Goal: Task Accomplishment & Management: Manage account settings

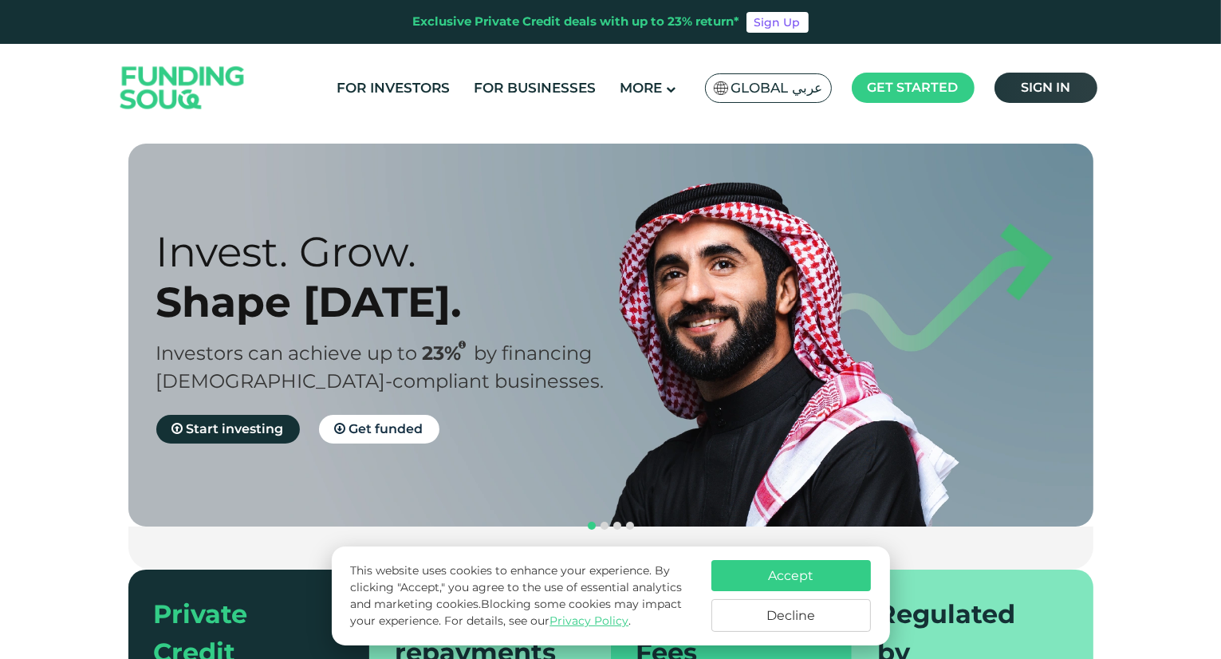
click at [1071, 77] on link "Sign in" at bounding box center [1046, 88] width 103 height 30
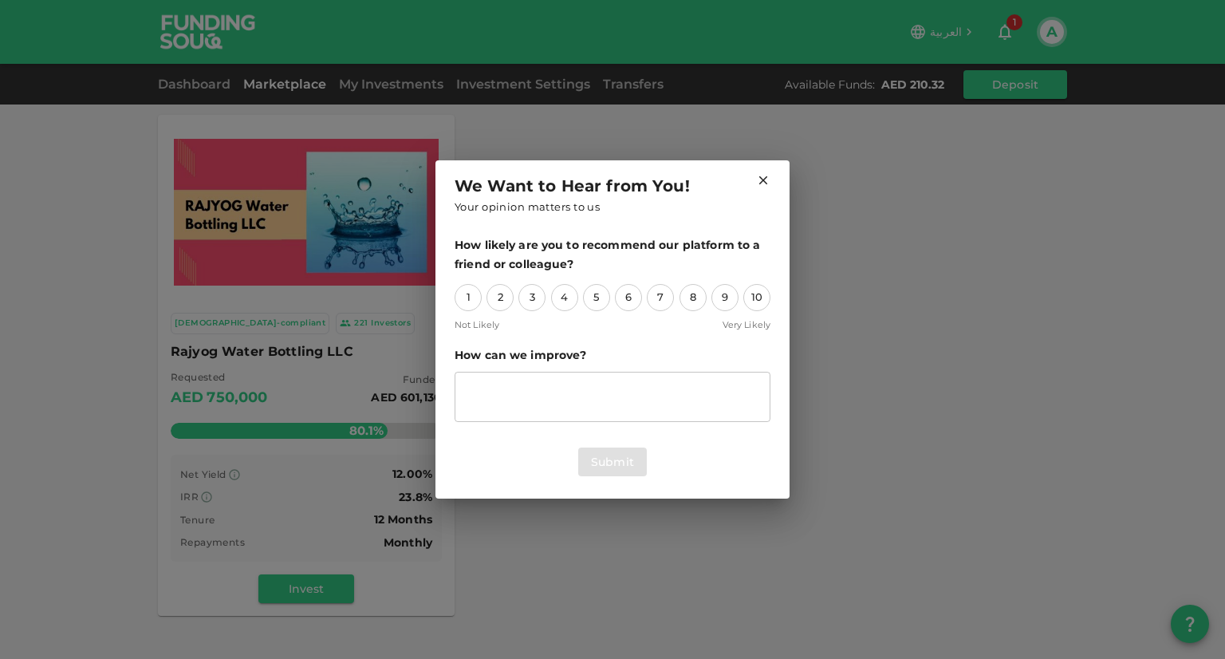
click at [770, 179] on icon at bounding box center [763, 180] width 14 height 14
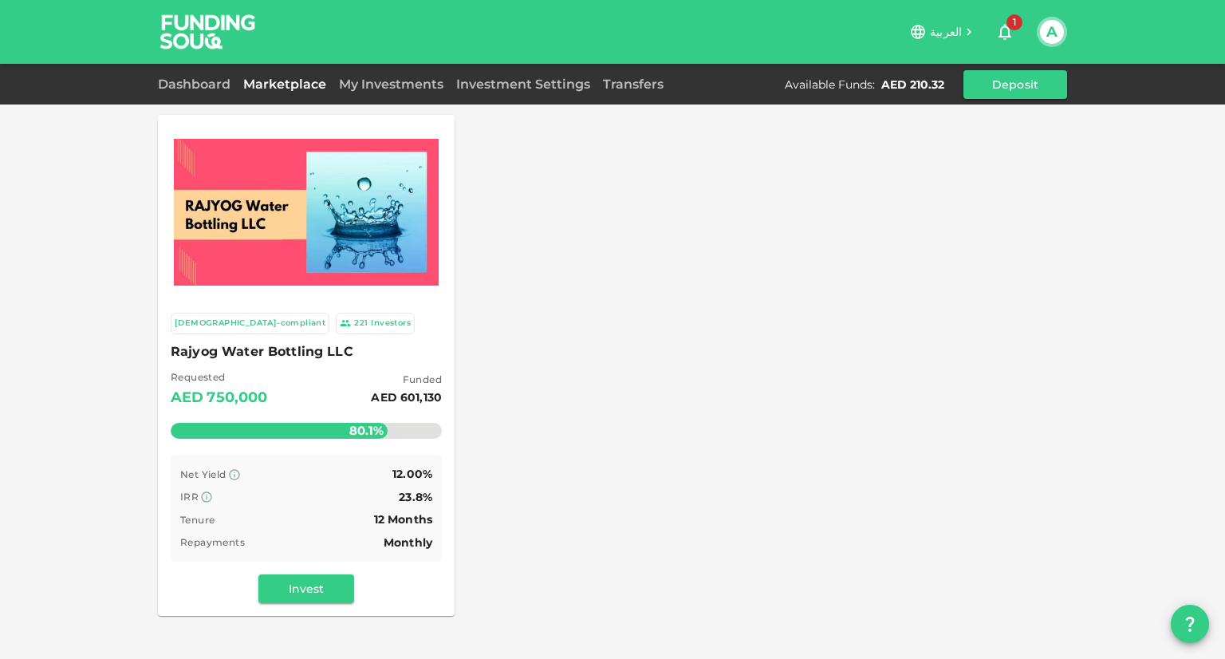
click at [881, 77] on div "Available Funds : AED 210.32" at bounding box center [868, 85] width 166 height 16
click at [1047, 29] on button "A" at bounding box center [1052, 32] width 24 height 24
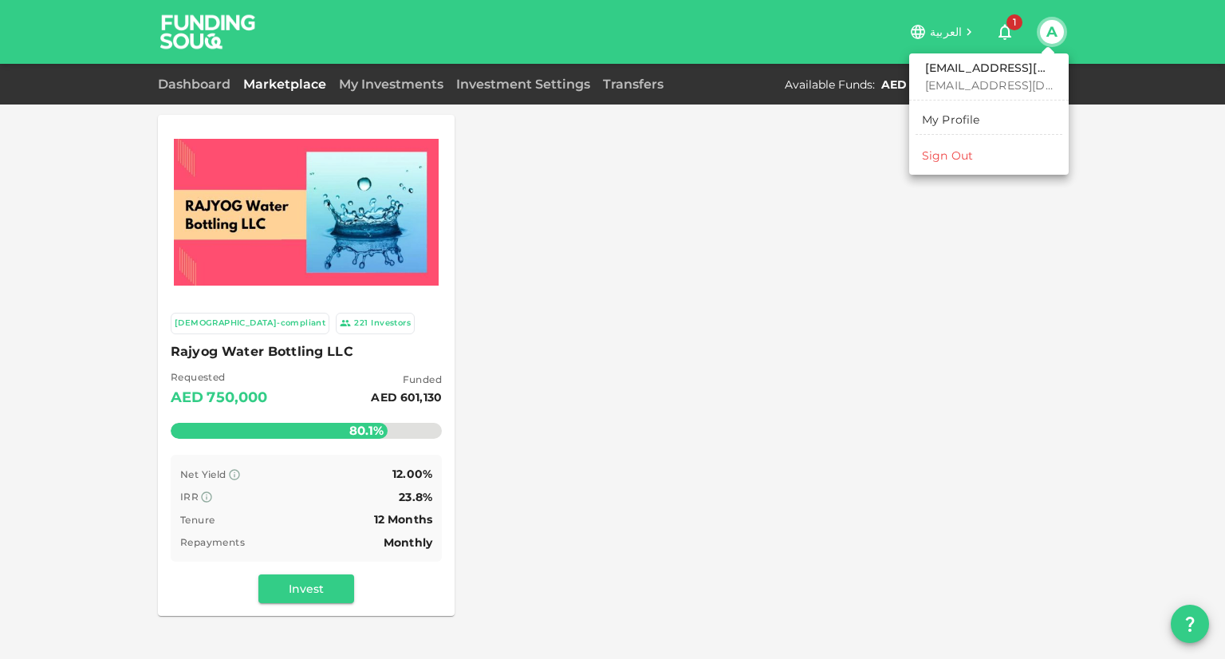
click at [1002, 29] on div at bounding box center [612, 329] width 1225 height 659
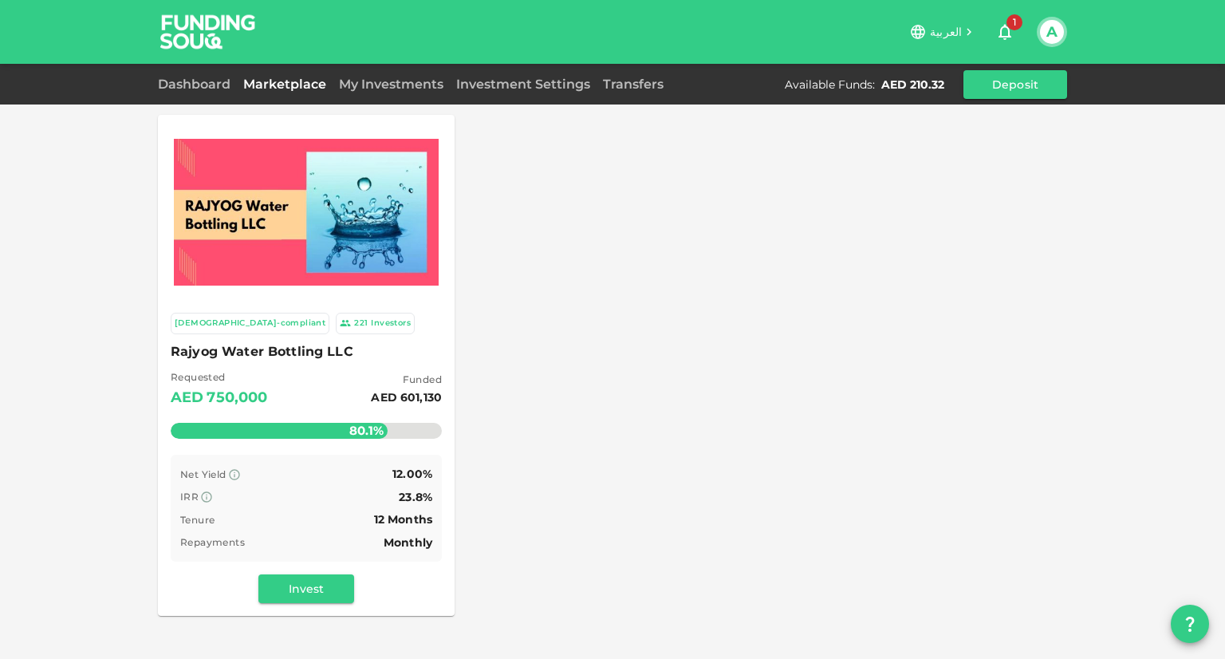
click at [835, 160] on div "Sharia-compliant 221 Investors Rajyog Water Bottling LLC Requested AED 750,000 …" at bounding box center [612, 365] width 909 height 501
click at [422, 73] on div "Dashboard Marketplace My Investments Investment Settings Transfers Available Fu…" at bounding box center [612, 84] width 909 height 29
click at [416, 84] on link "My Investments" at bounding box center [391, 84] width 117 height 15
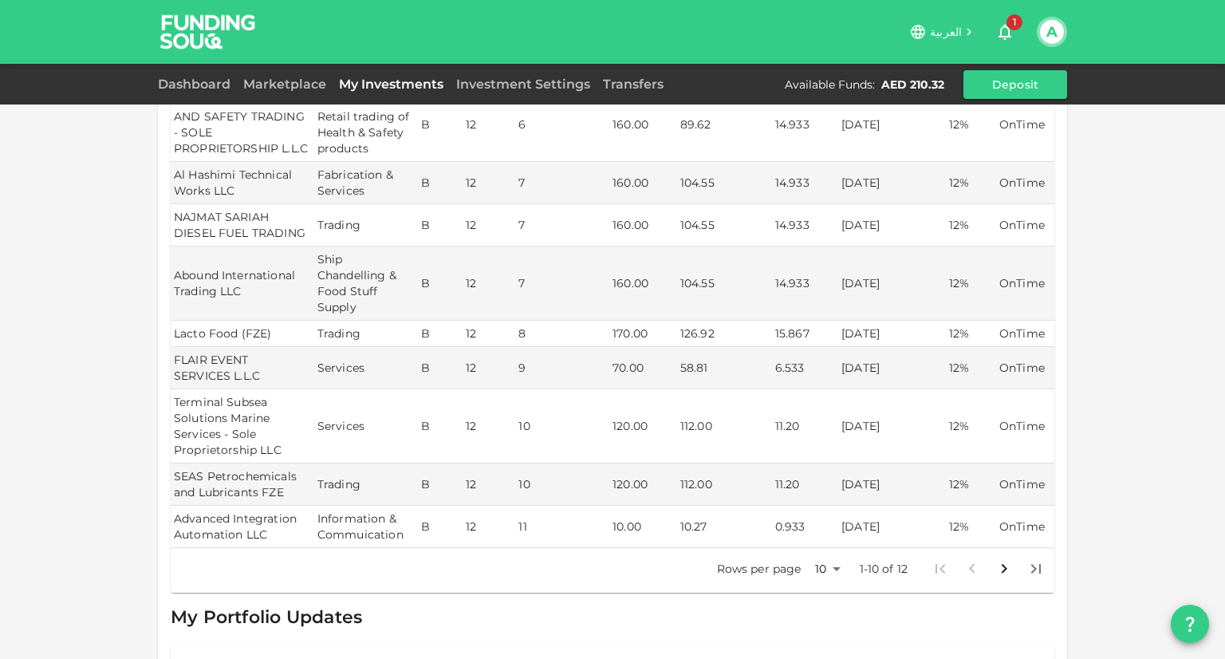
scroll to position [669, 0]
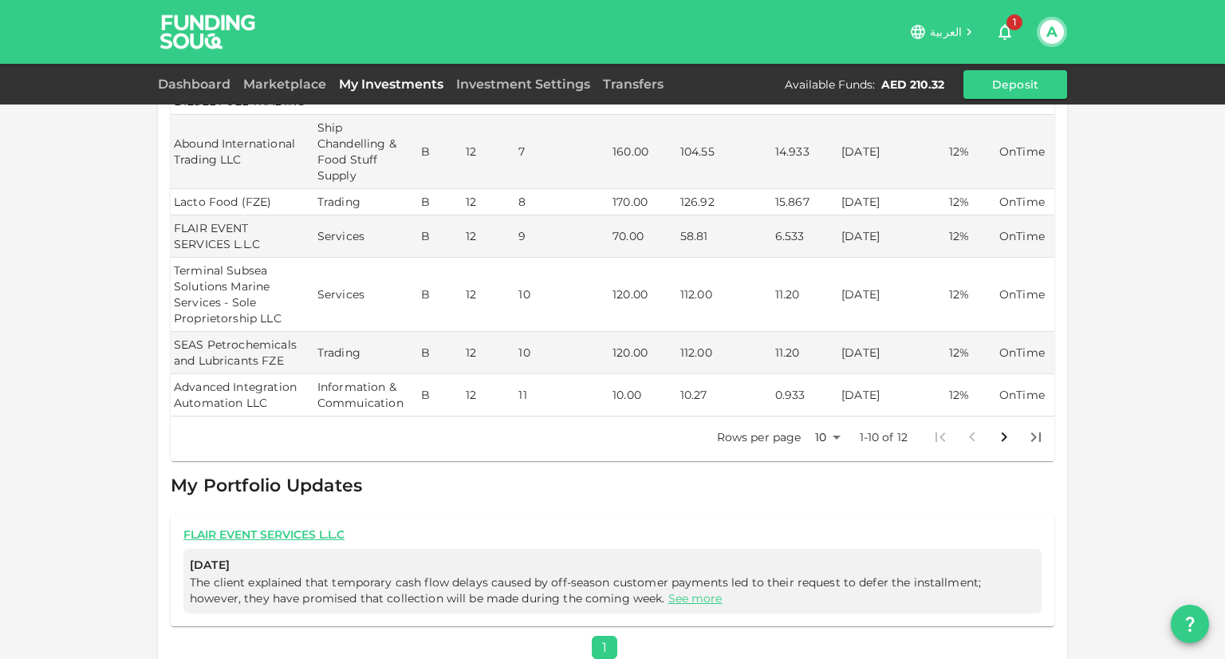
click at [185, 72] on div "Dashboard Marketplace My Investments Investment Settings Transfers Available Fu…" at bounding box center [612, 84] width 909 height 29
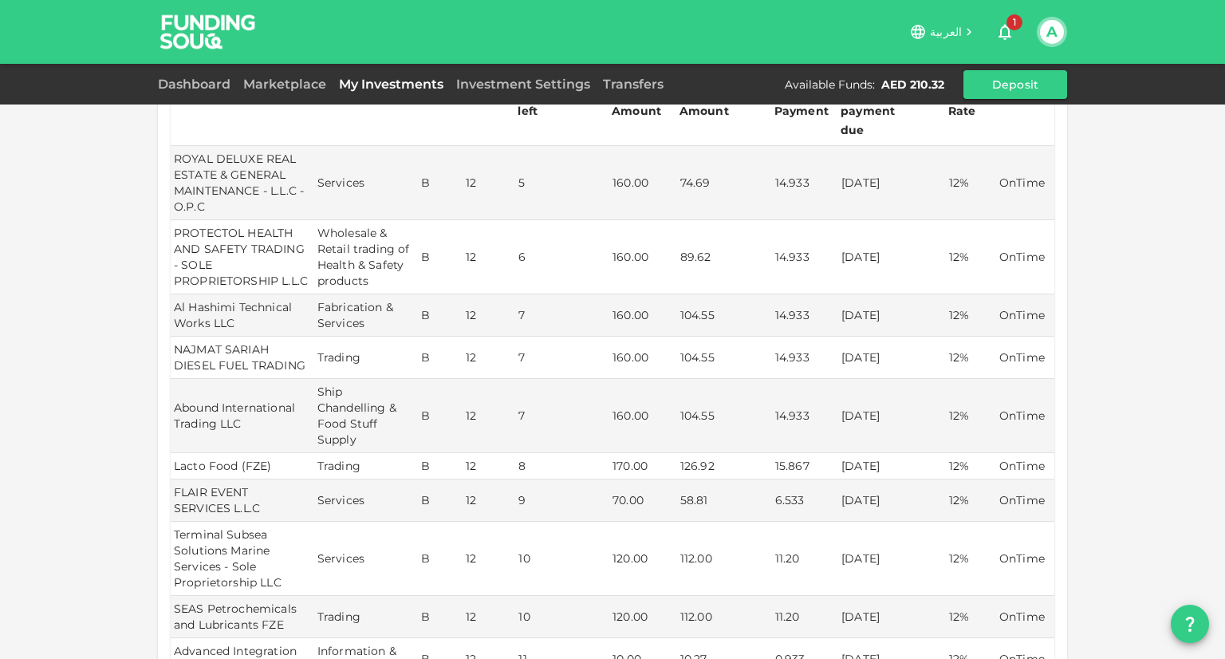
scroll to position [0, 0]
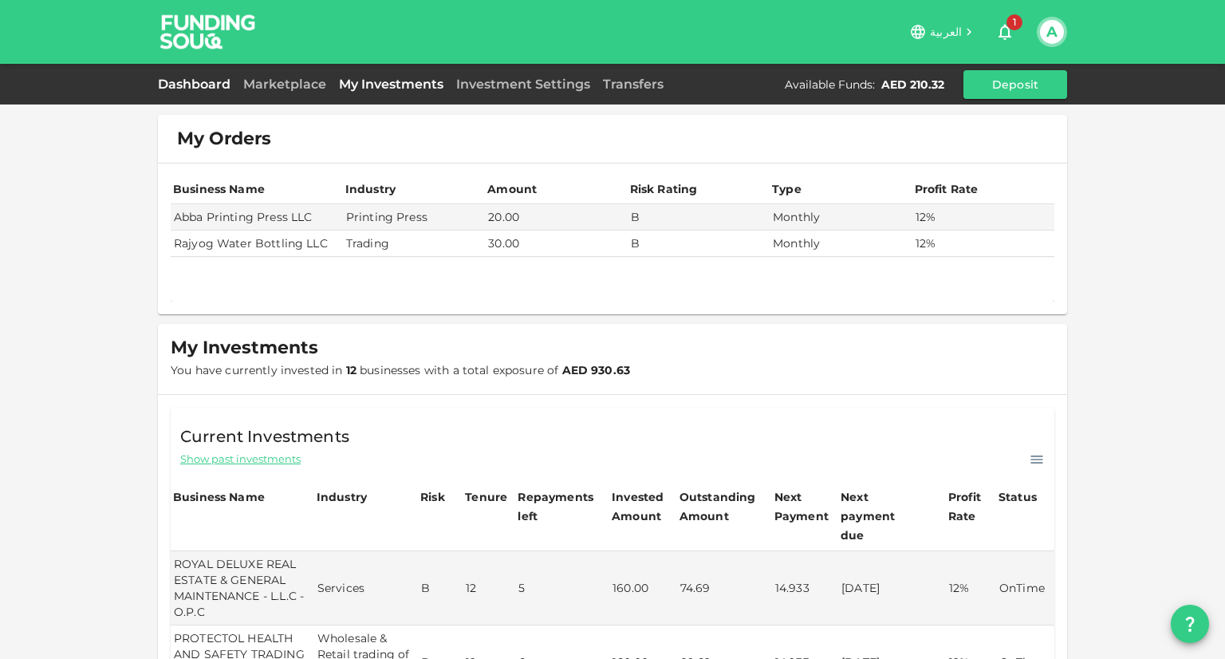
click at [192, 81] on link "Dashboard" at bounding box center [197, 84] width 79 height 15
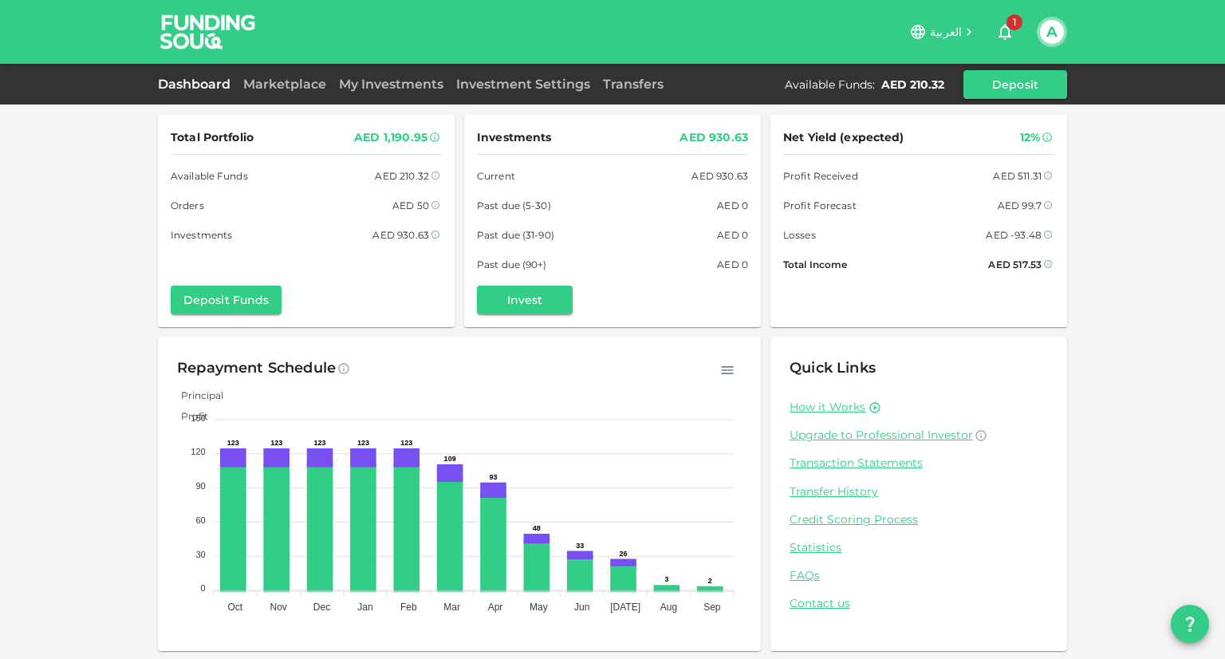
scroll to position [2, 0]
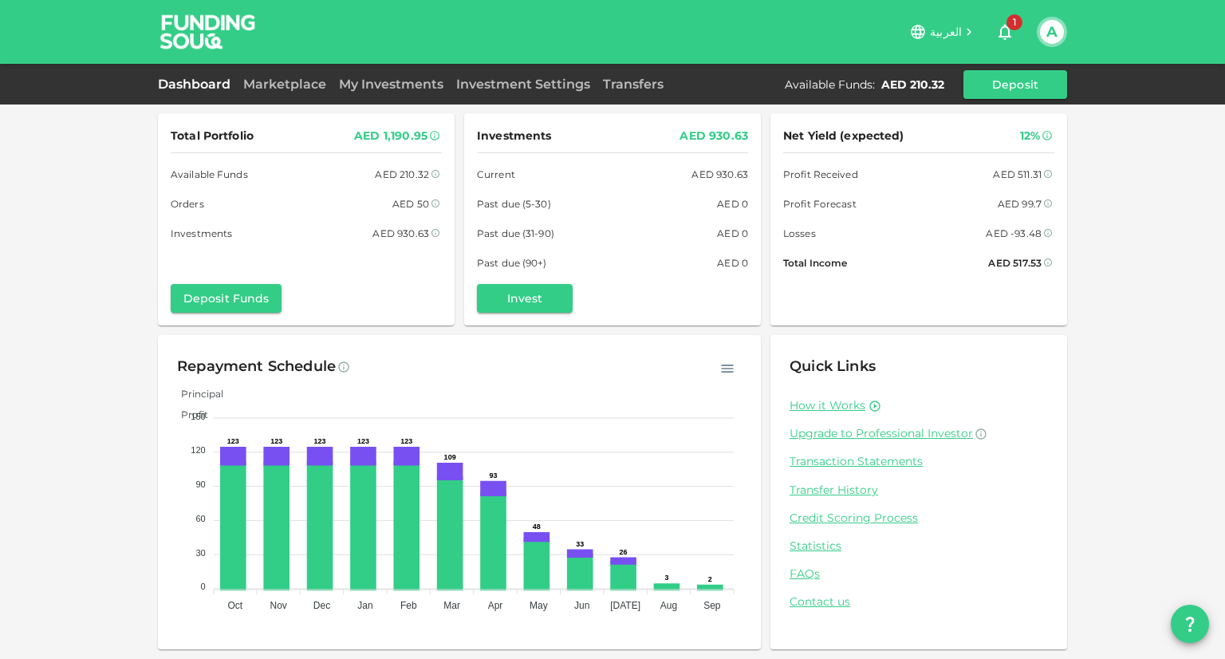
click at [404, 132] on div "AED 1,190.95" at bounding box center [390, 136] width 73 height 20
click at [120, 189] on div "Total Portfolio AED 1,190.95 Available Funds AED 210.32 Orders AED 50 Investmen…" at bounding box center [612, 328] width 1225 height 661
click at [771, 238] on div "Net Yield (expected) 12% Profit Received AED 511.31 Profit Forecast AED 99.7 Lo…" at bounding box center [919, 219] width 297 height 212
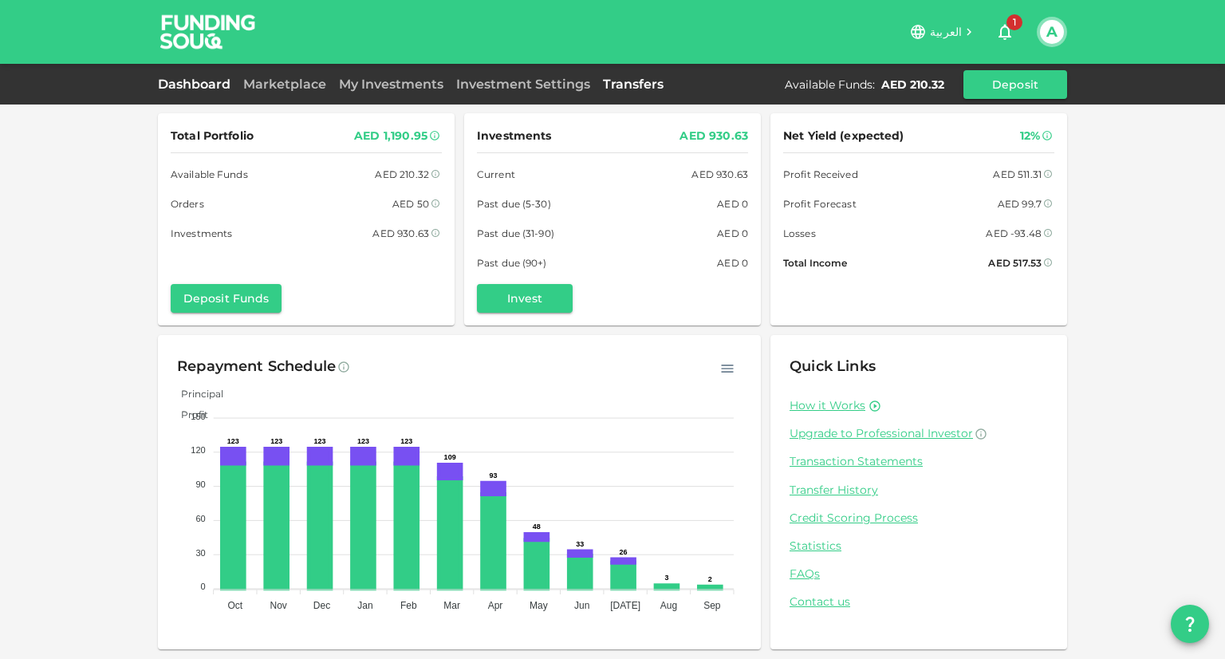
click at [637, 87] on link "Transfers" at bounding box center [633, 84] width 73 height 15
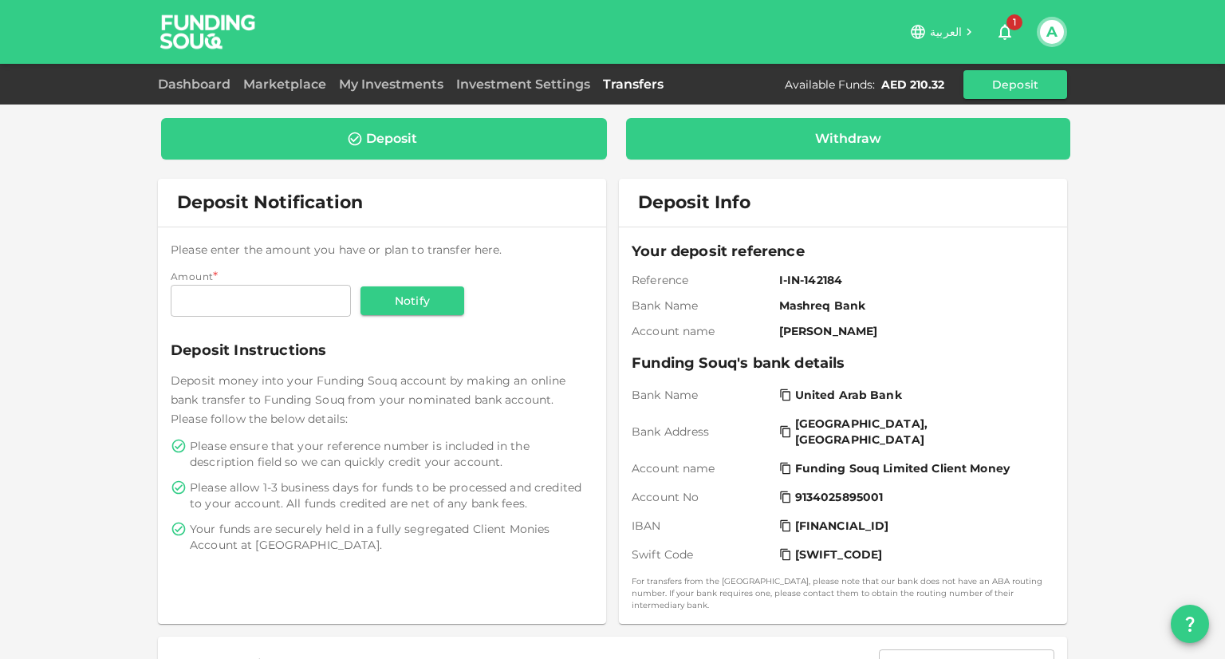
click at [795, 148] on div "Withdraw" at bounding box center [848, 138] width 445 height 41
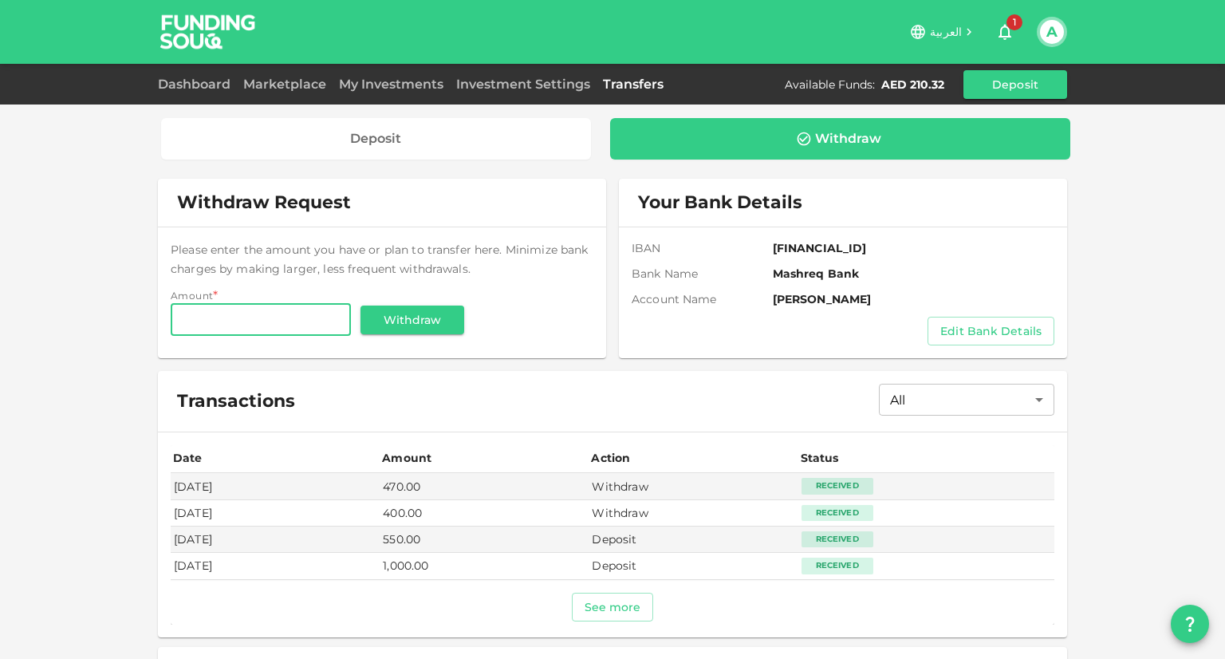
click at [298, 321] on input "Amount" at bounding box center [261, 320] width 180 height 32
type input "210"
click at [369, 240] on div "Please enter the amount you have or plan to transfer here. Minimize bank charge…" at bounding box center [382, 289] width 423 height 99
click at [428, 309] on button "Withdraw" at bounding box center [413, 320] width 104 height 29
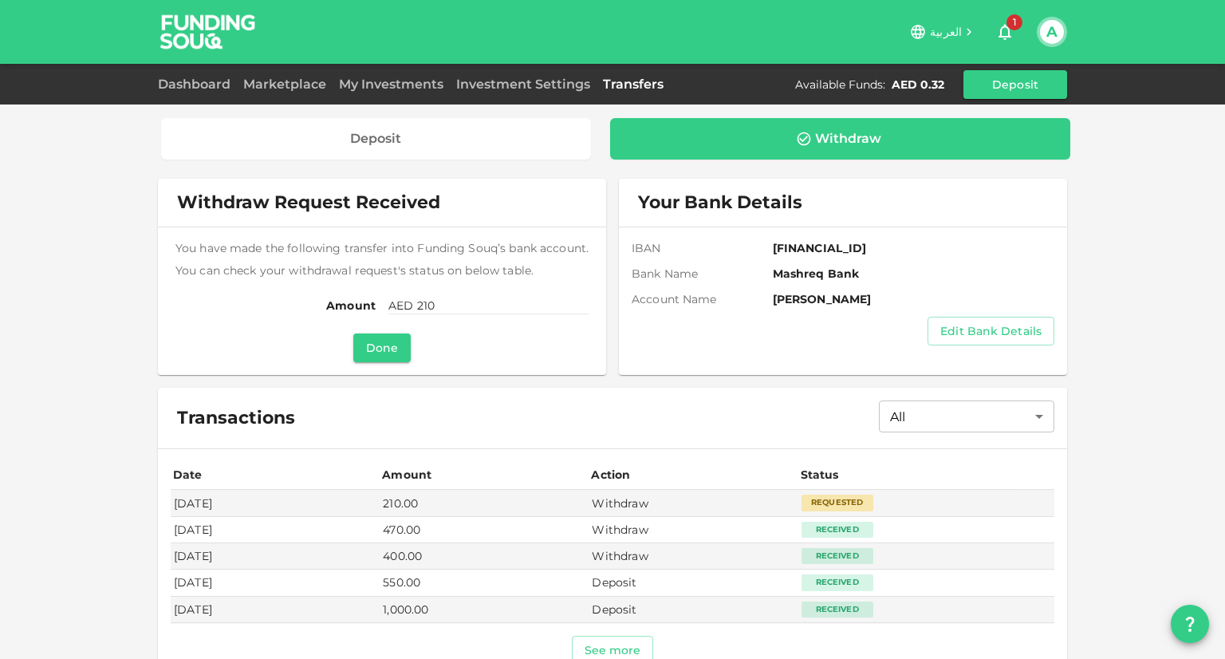
click at [1147, 306] on div "Deposit Withdraw Withdraw Request Received You have made the following transfer…" at bounding box center [612, 370] width 1225 height 741
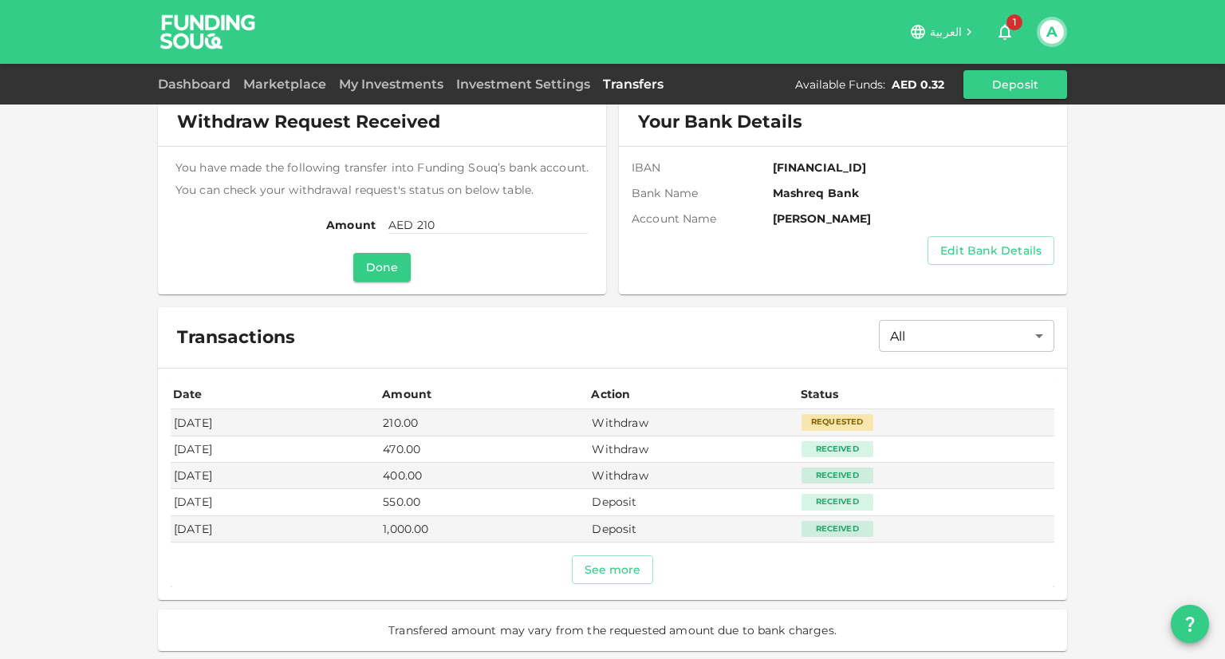
click at [1049, 31] on button "A" at bounding box center [1052, 32] width 24 height 24
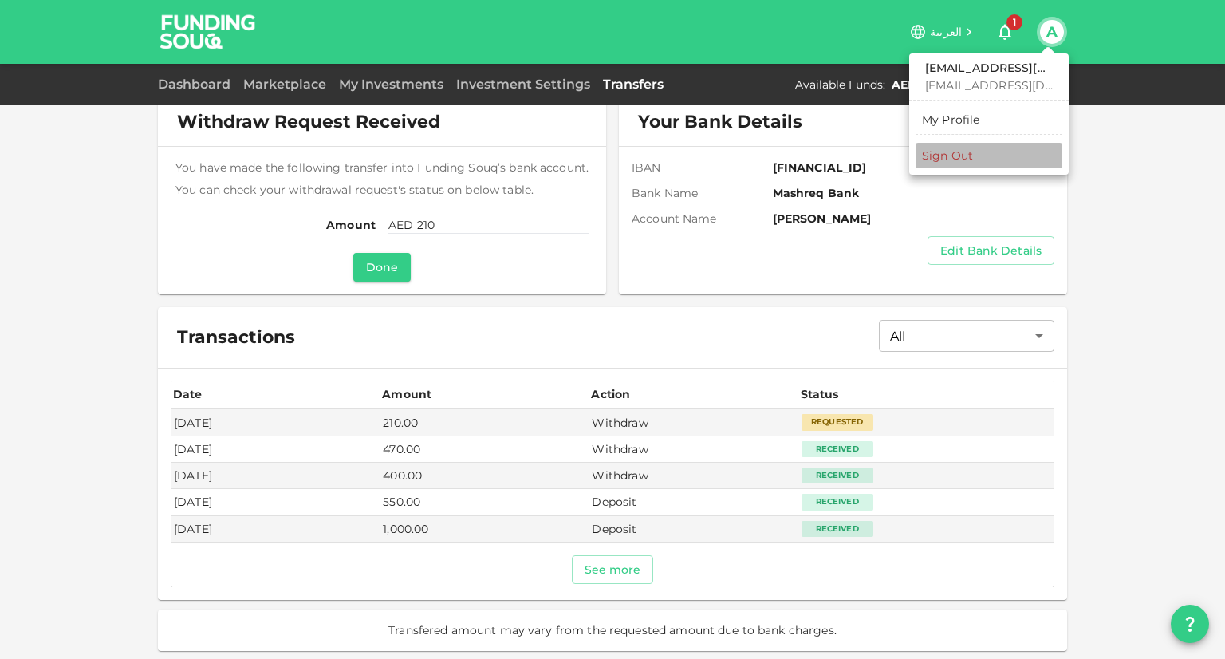
click at [965, 153] on div "Sign Out" at bounding box center [947, 156] width 51 height 16
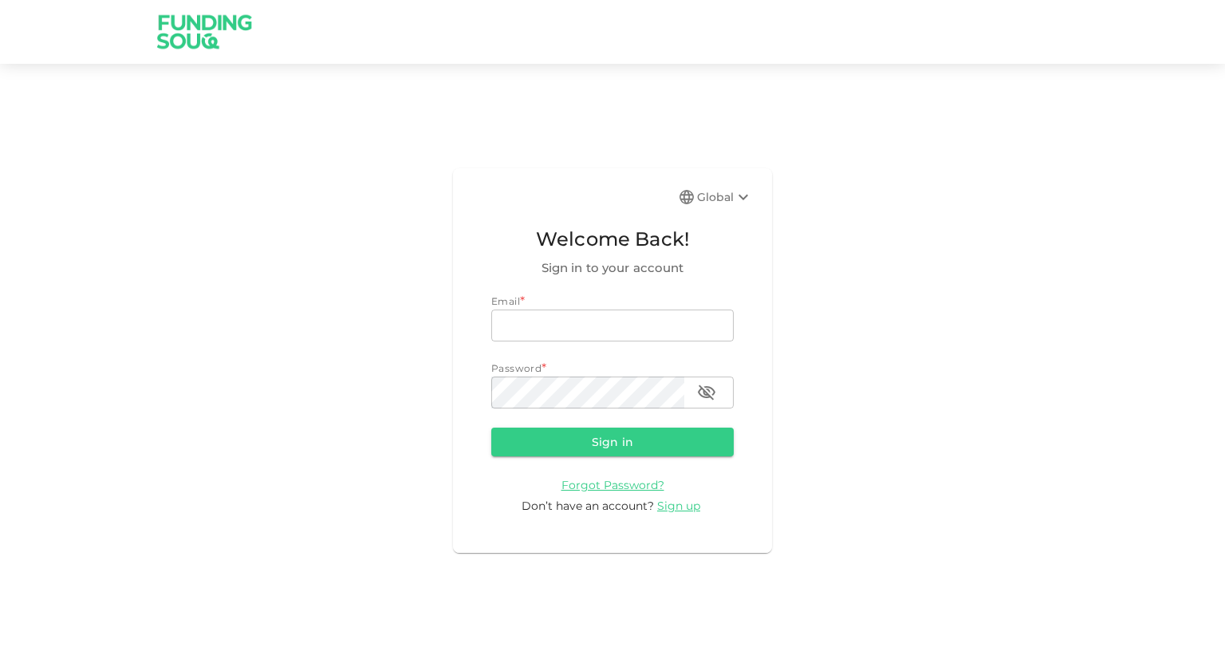
type input "arvind@abnercapital.com"
